Goal: Task Accomplishment & Management: Manage account settings

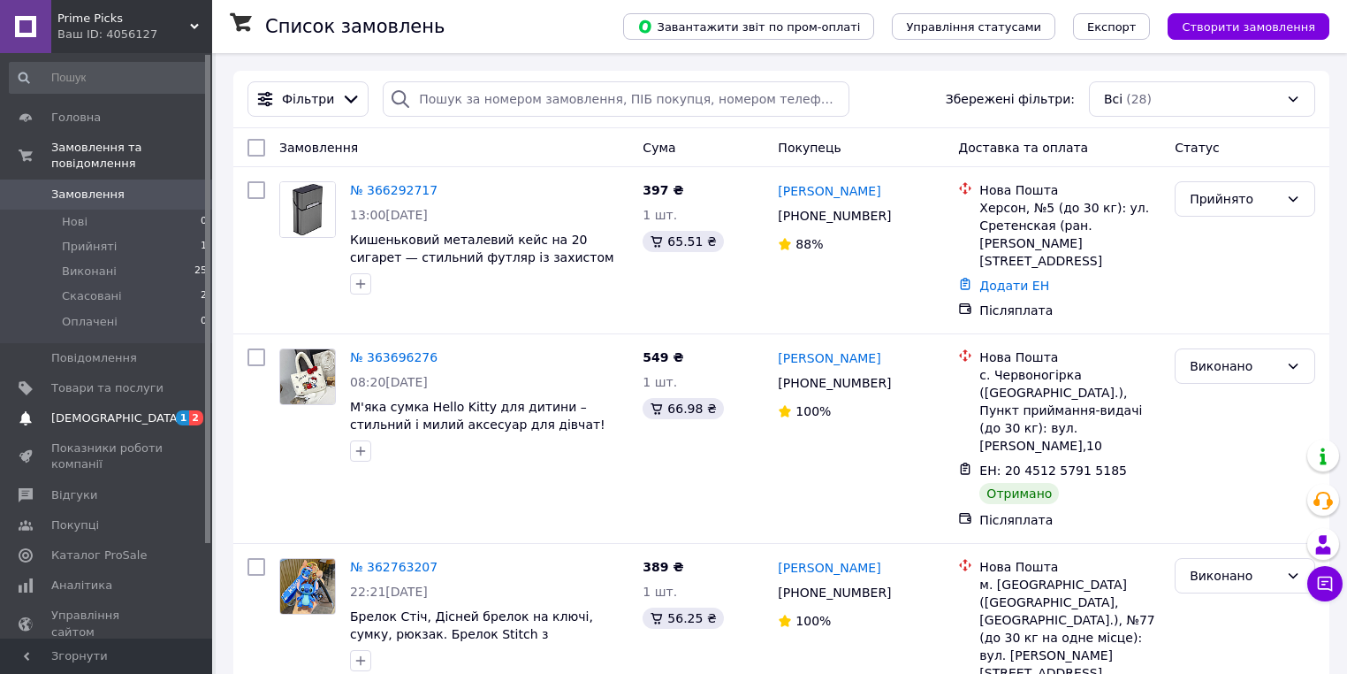
click at [141, 410] on span "[DEMOGRAPHIC_DATA]" at bounding box center [107, 418] width 112 height 16
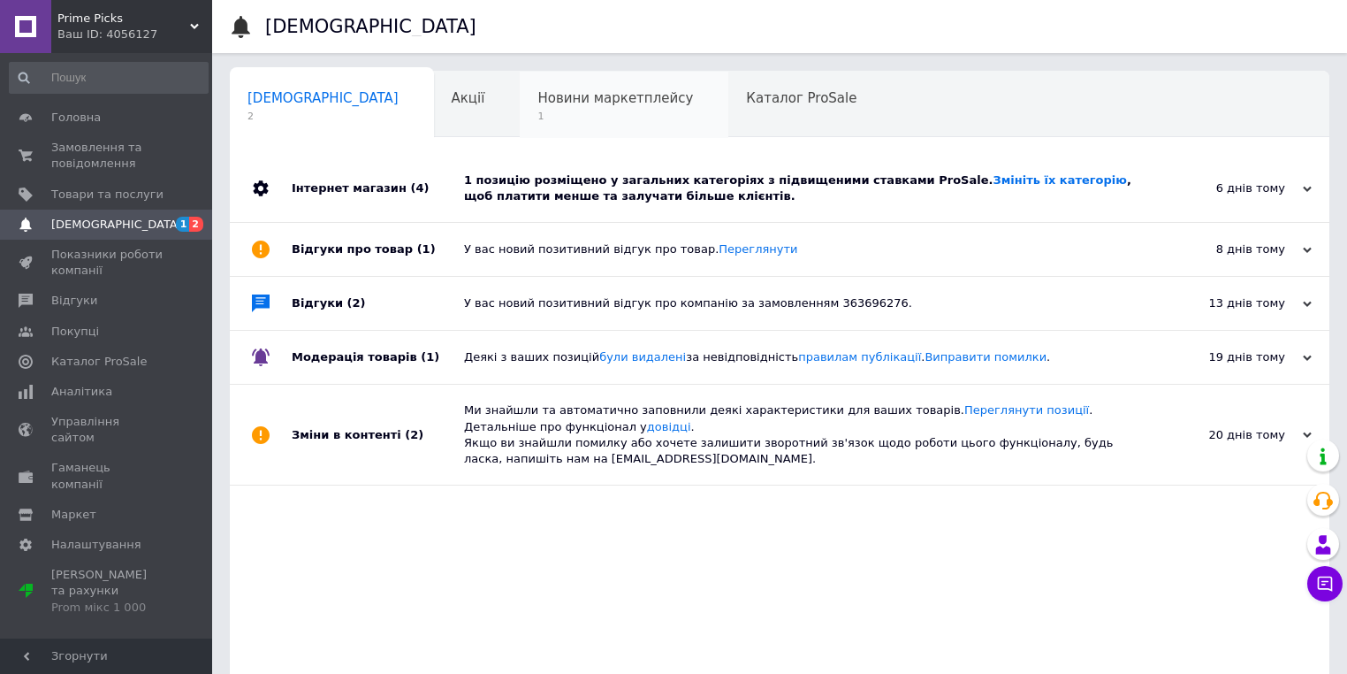
click at [537, 104] on span "Новини маркетплейсу" at bounding box center [615, 98] width 156 height 16
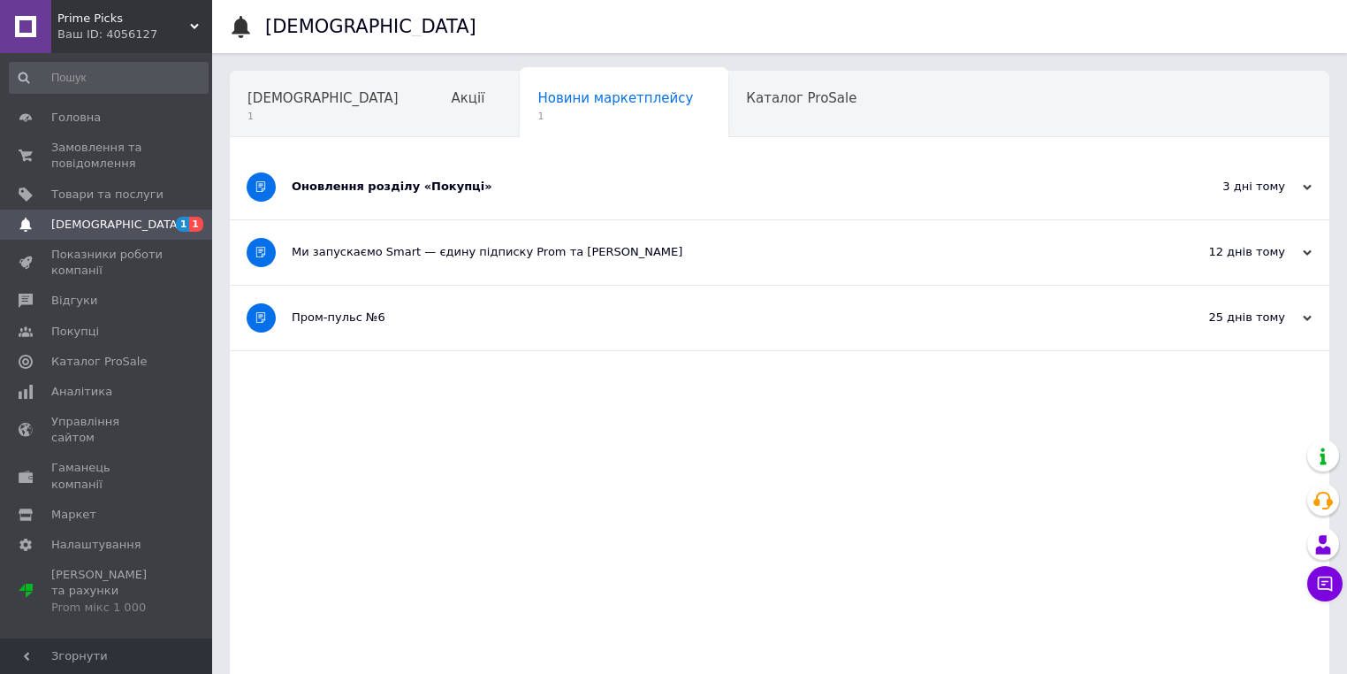
click at [1280, 189] on div "3 дні тому" at bounding box center [1223, 187] width 177 height 16
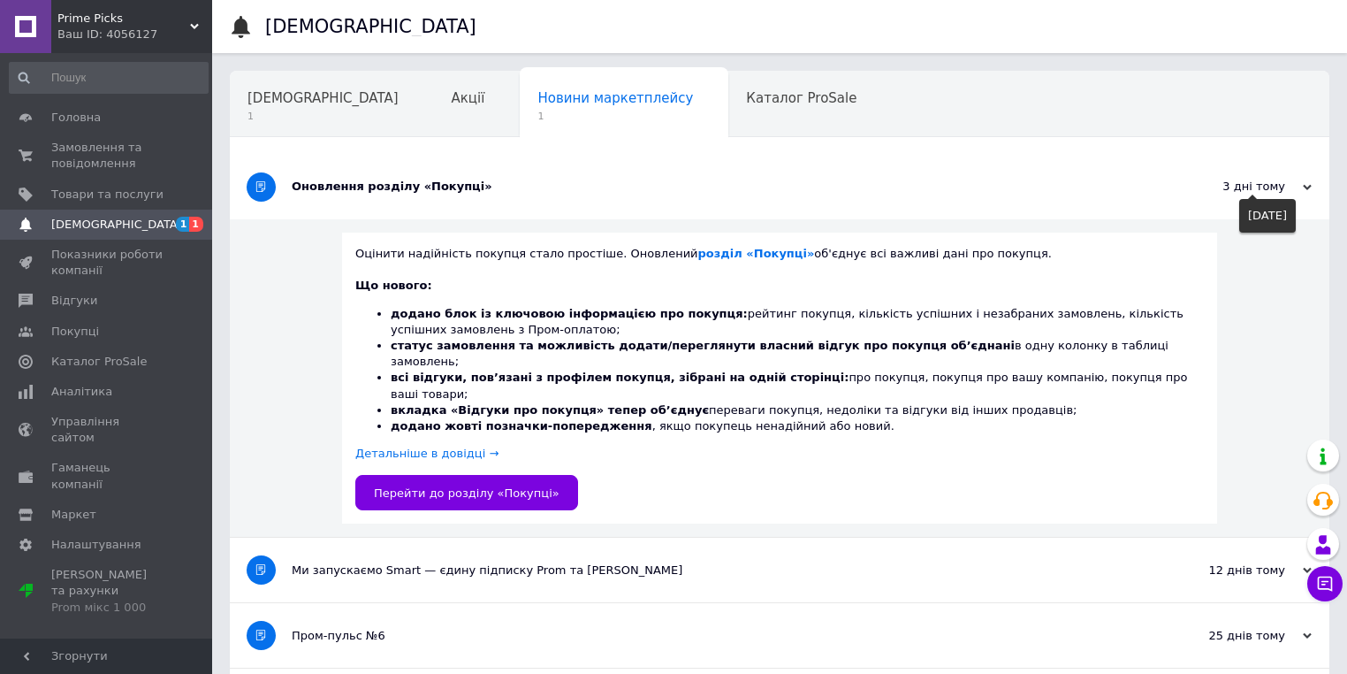
click at [1280, 189] on div "3 дні тому" at bounding box center [1223, 187] width 177 height 16
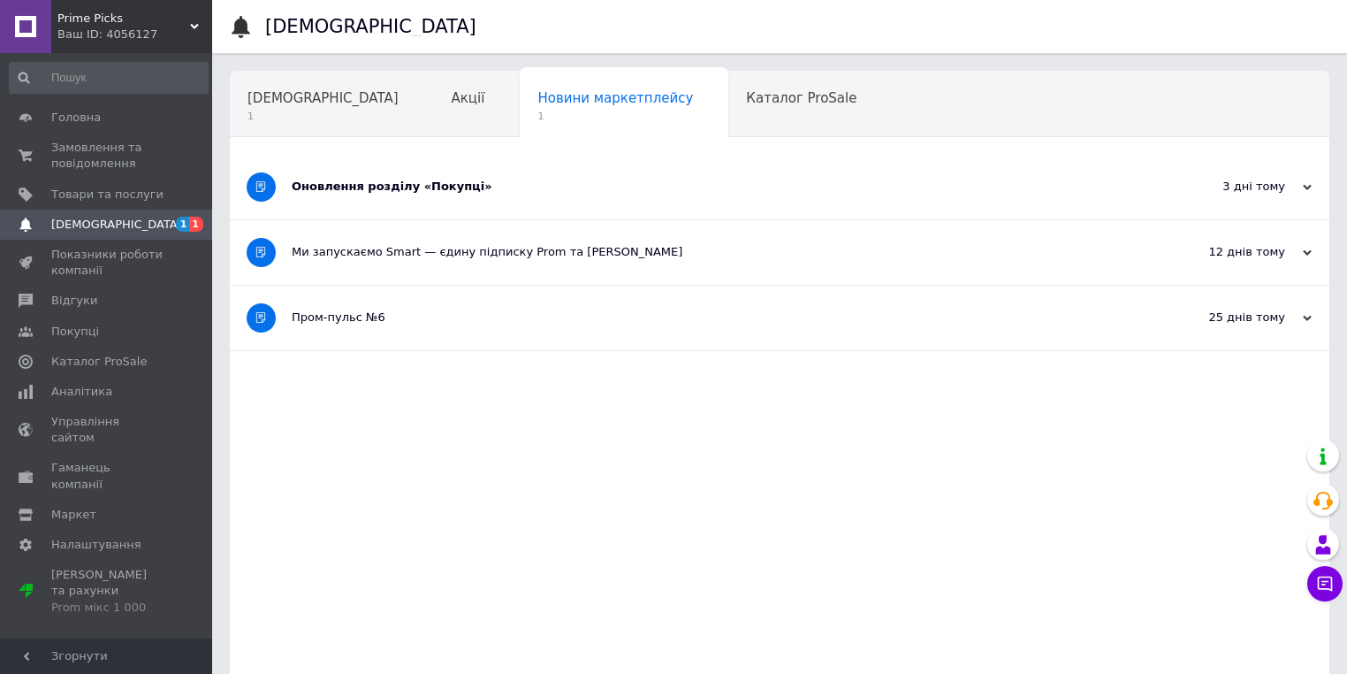
click at [747, 491] on div "Оновлення розділу «Покупці» 3 дні тому [DATE] Ми запускаємо Smart — єдину підпи…" at bounding box center [780, 424] width 1100 height 539
click at [312, 99] on span "[DEMOGRAPHIC_DATA]" at bounding box center [323, 98] width 151 height 16
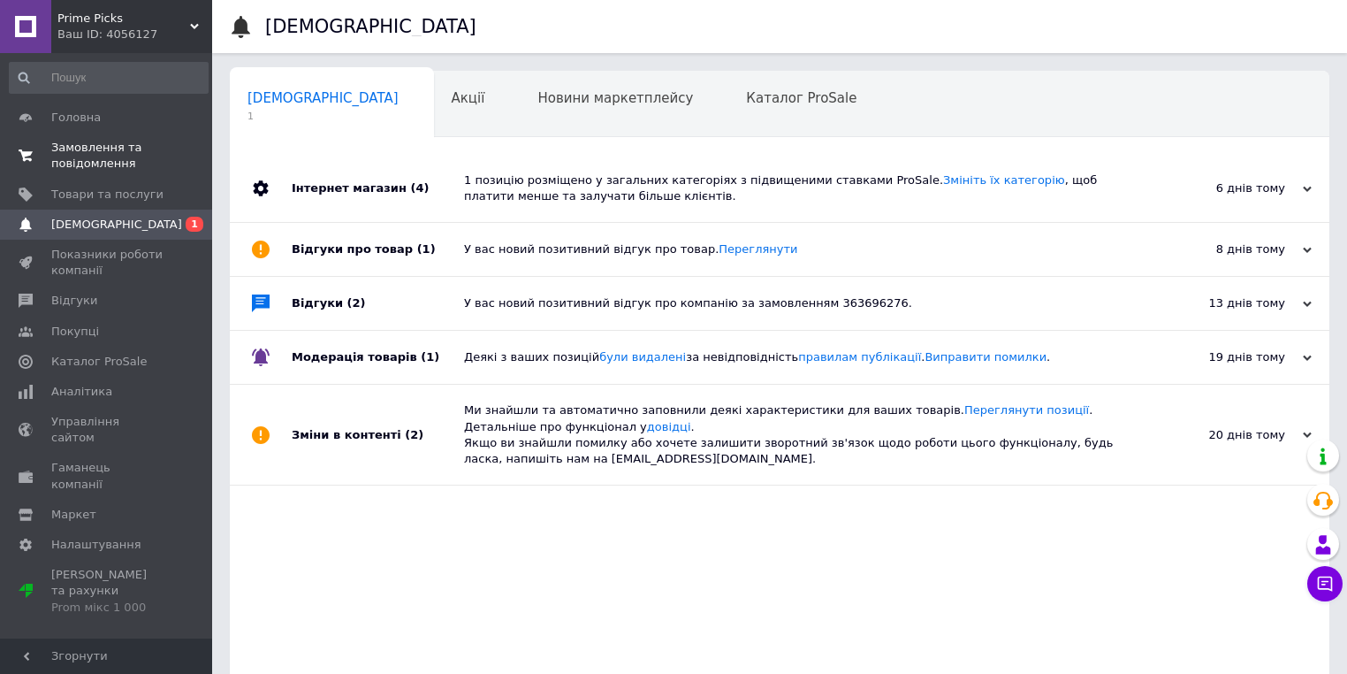
click at [134, 159] on span "Замовлення та повідомлення" at bounding box center [107, 156] width 112 height 32
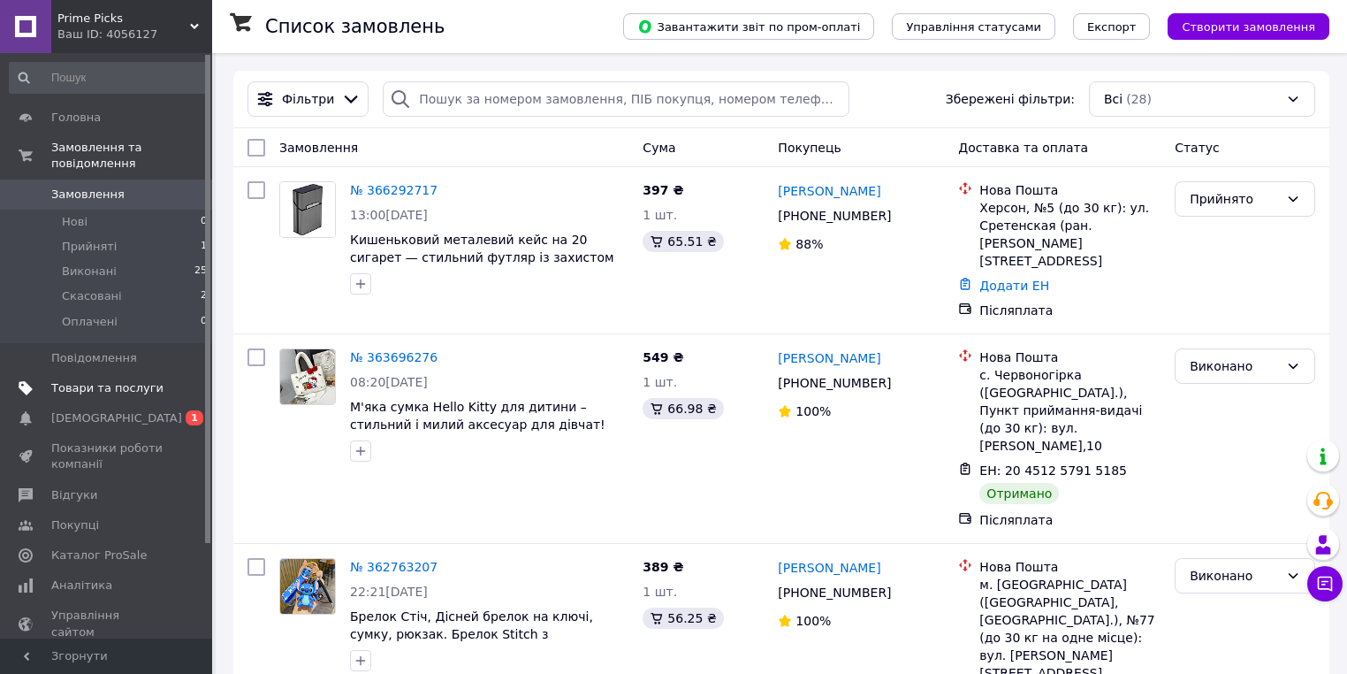
click at [120, 380] on link "Товари та послуги" at bounding box center [108, 388] width 217 height 30
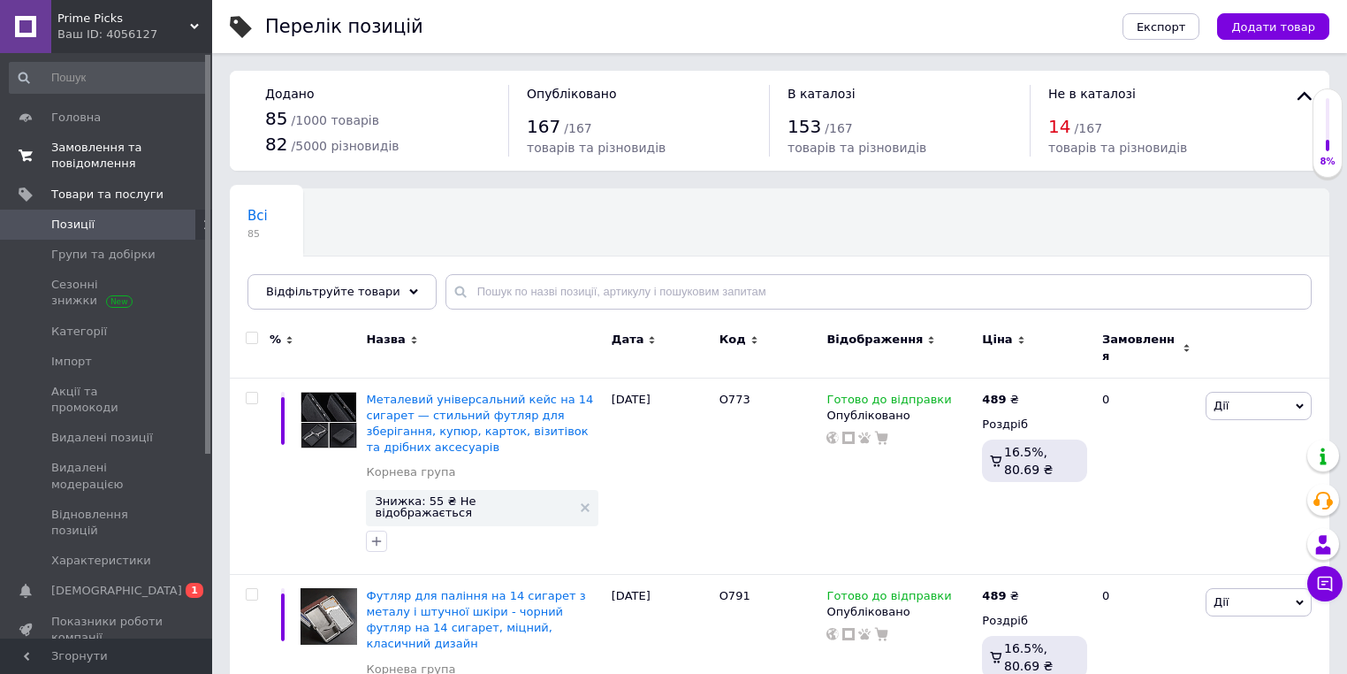
click at [106, 156] on span "Замовлення та повідомлення" at bounding box center [107, 156] width 112 height 32
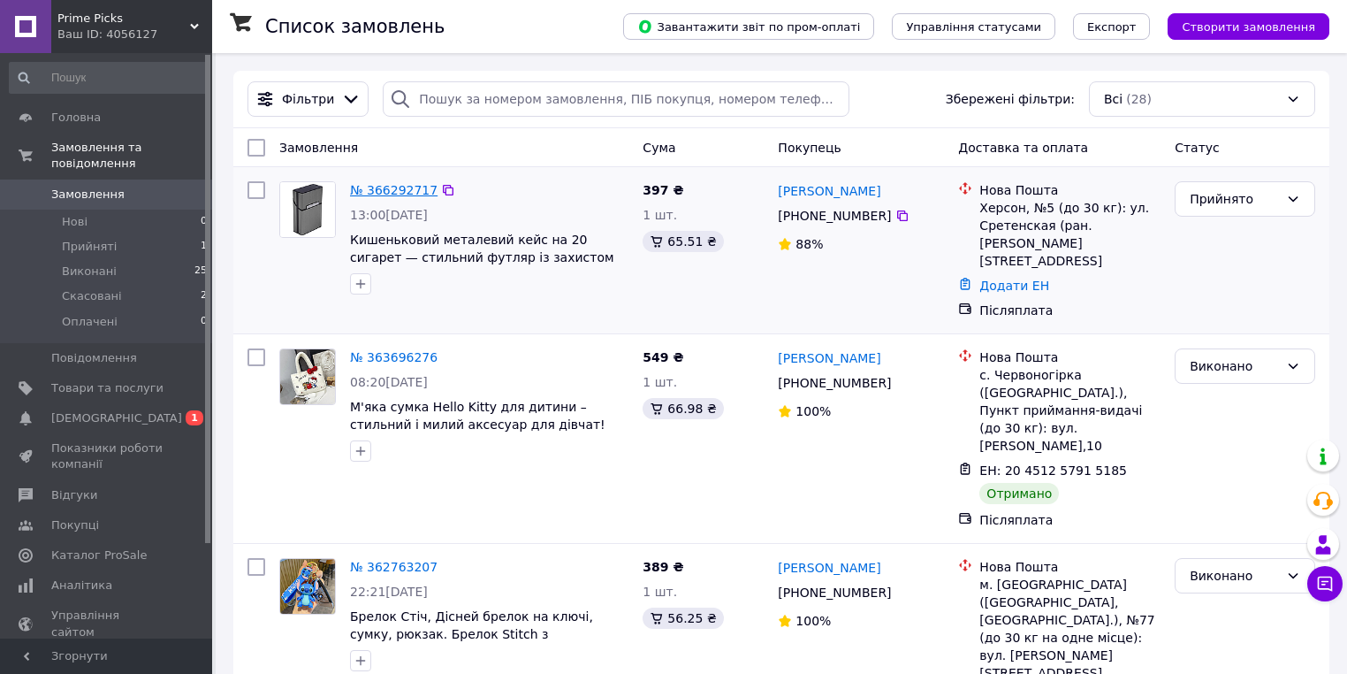
click at [396, 197] on link "№ 366292717" at bounding box center [394, 190] width 88 height 14
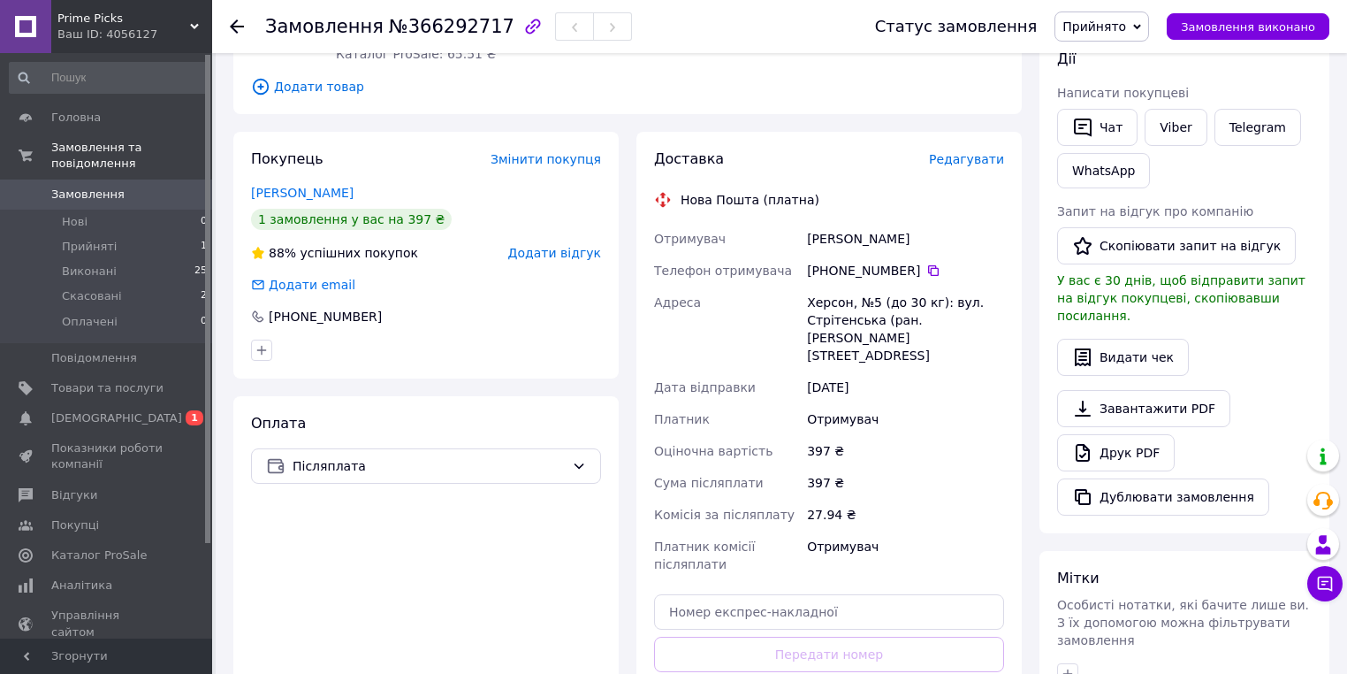
scroll to position [354, 0]
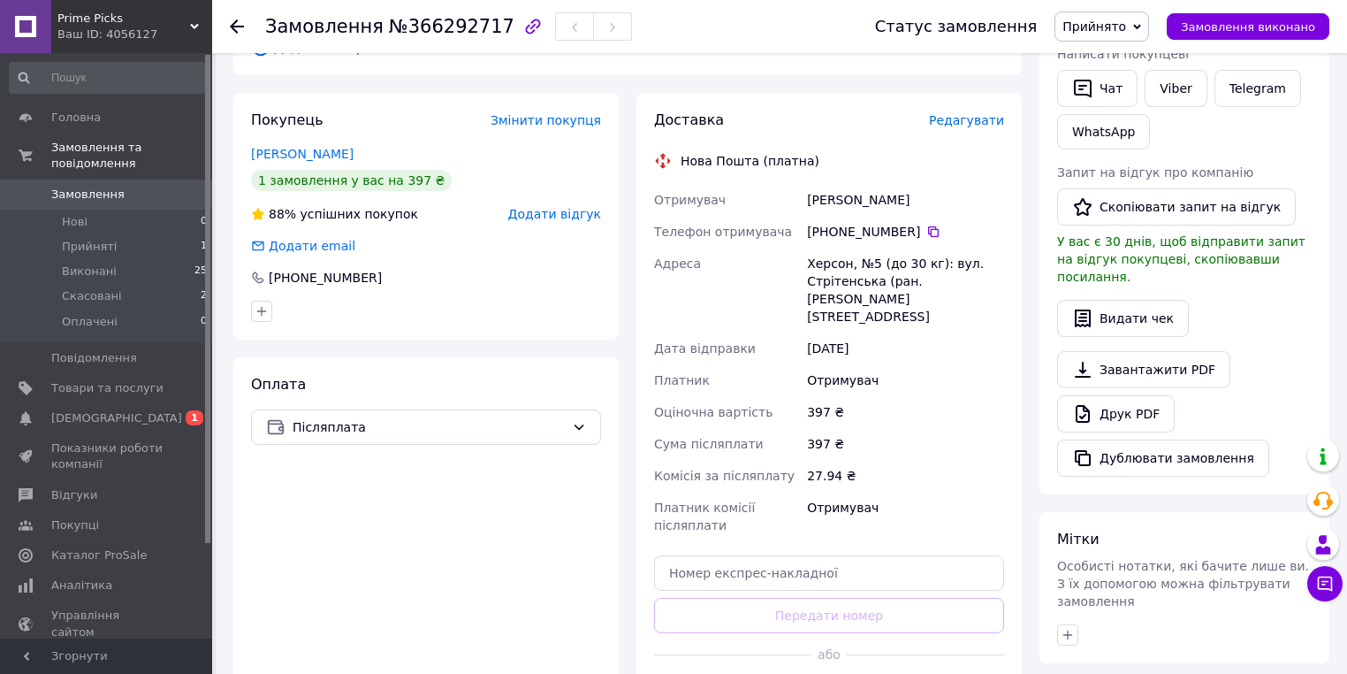
drag, startPoint x: 810, startPoint y: 289, endPoint x: 921, endPoint y: 293, distance: 111.5
click at [921, 216] on div "[PERSON_NAME]" at bounding box center [906, 200] width 204 height 32
copy div "[PERSON_NAME]"
click at [894, 216] on div "[PERSON_NAME]" at bounding box center [906, 200] width 204 height 32
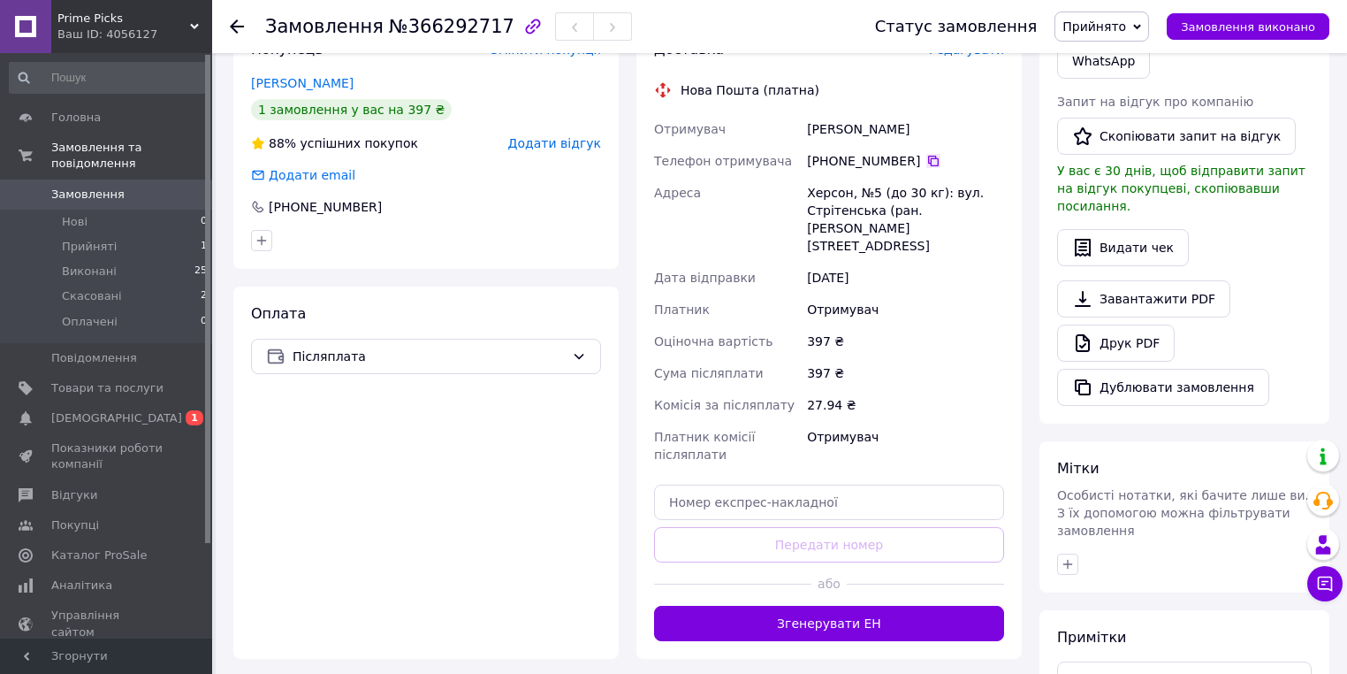
click at [939, 166] on icon at bounding box center [933, 161] width 11 height 11
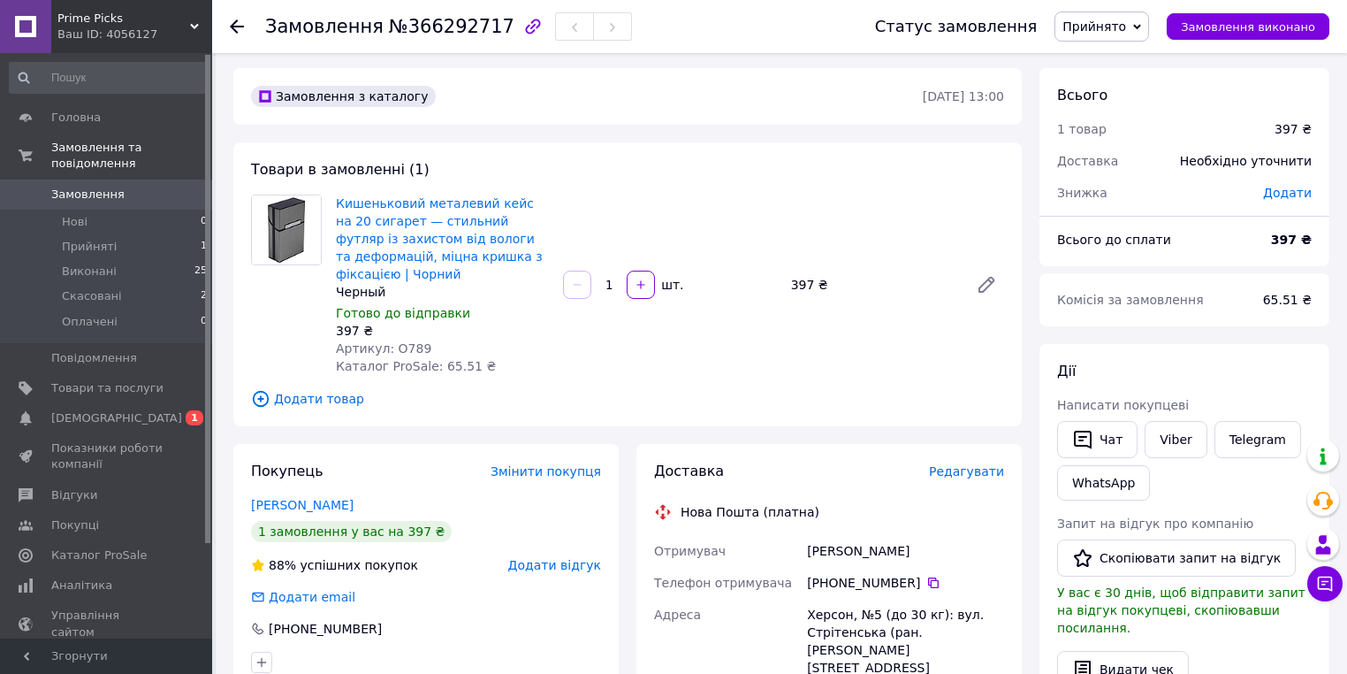
scroll to position [0, 0]
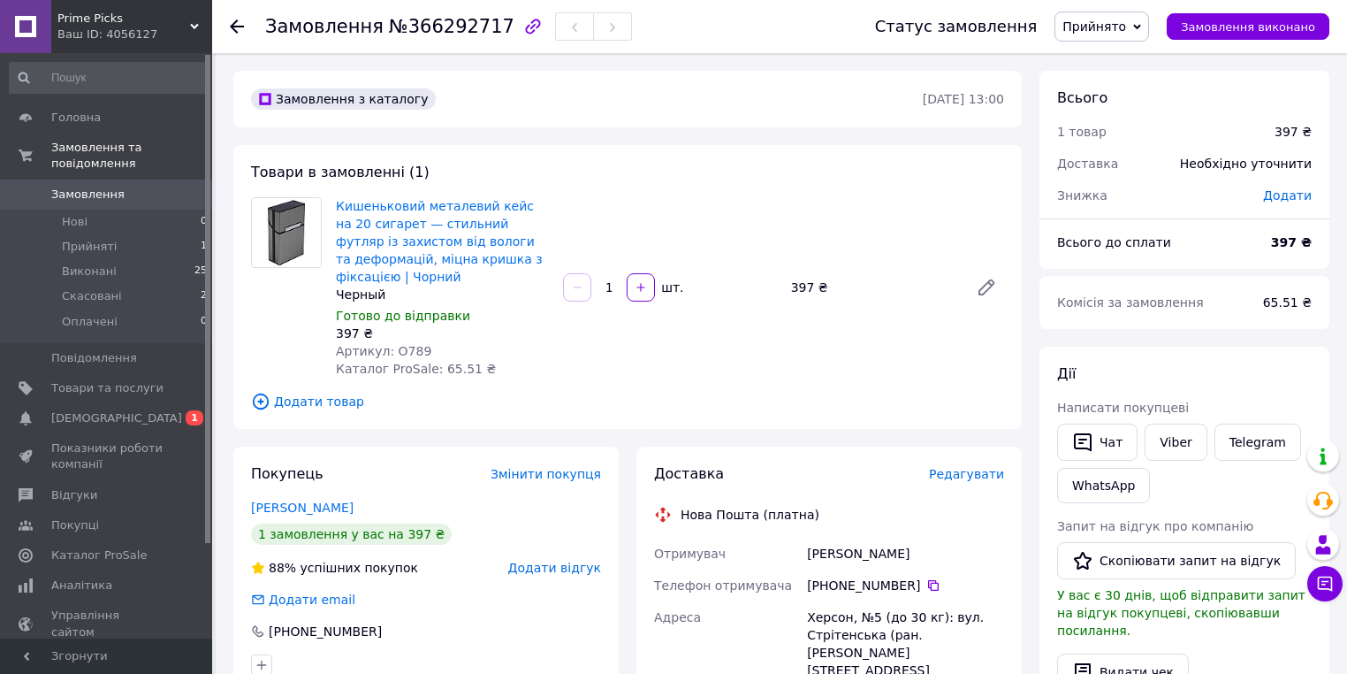
click at [237, 25] on icon at bounding box center [237, 26] width 14 height 14
